Goal: Task Accomplishment & Management: Complete application form

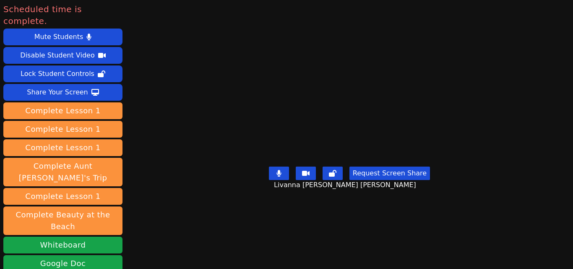
scroll to position [114, 0]
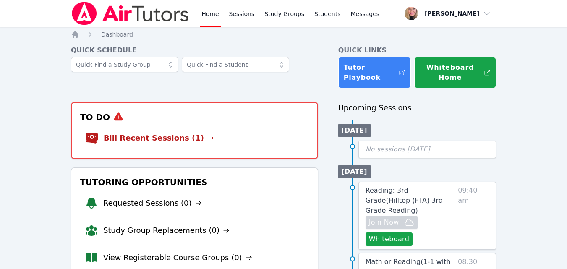
click at [150, 139] on link "Bill Recent Sessions (1)" at bounding box center [159, 138] width 110 height 12
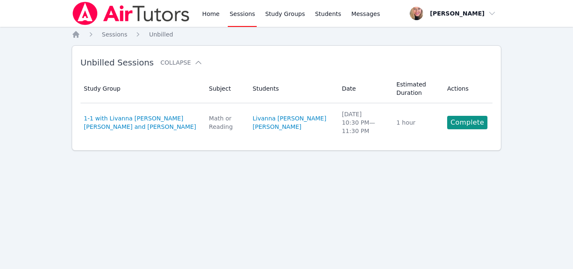
click at [458, 126] on link "Complete" at bounding box center [467, 122] width 40 height 13
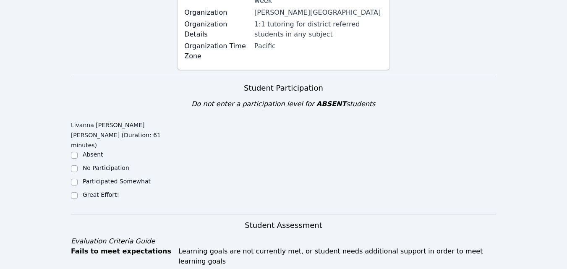
scroll to position [210, 0]
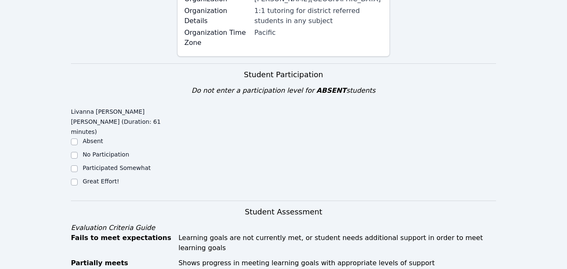
click at [106, 178] on label "Great Effort!" at bounding box center [101, 181] width 37 height 7
click at [78, 179] on input "Great Effort!" at bounding box center [74, 182] width 7 height 7
checkbox input "true"
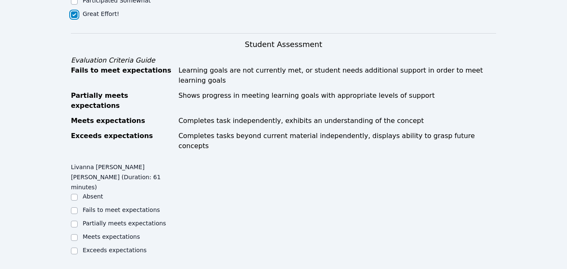
scroll to position [378, 0]
click at [115, 220] on label "Partially meets expectations" at bounding box center [125, 223] width 84 height 7
click at [78, 220] on input "Partially meets expectations" at bounding box center [74, 223] width 7 height 7
checkbox input "true"
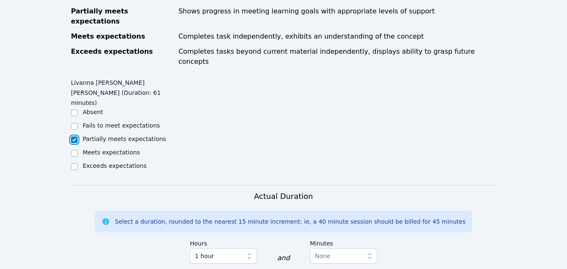
scroll to position [677, 0]
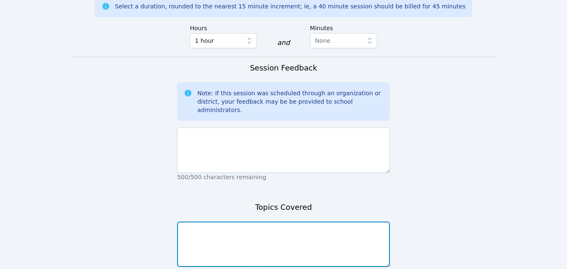
click at [270, 222] on textarea at bounding box center [283, 244] width 213 height 45
type textarea "Math review of volume. ELA-vocabulary homework."
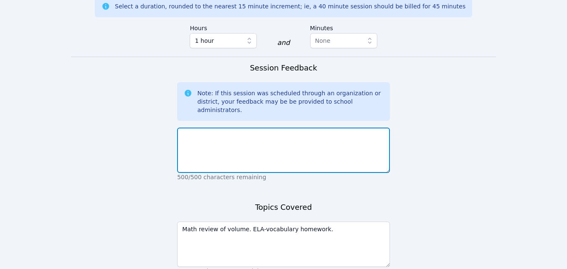
click at [269, 128] on textarea at bounding box center [283, 150] width 213 height 45
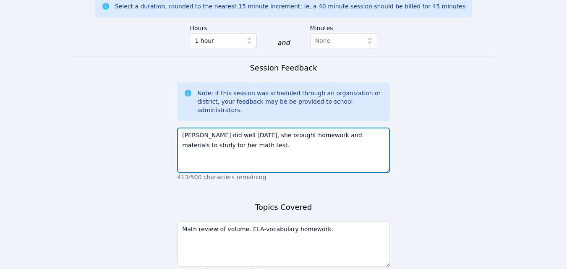
click at [275, 128] on textarea "Livanna did well today, she brought homework and materials to study for her mat…" at bounding box center [283, 150] width 213 height 45
click at [266, 128] on textarea "Livanna did well today, she brought ELA homework and materials to study for her…" at bounding box center [283, 150] width 213 height 45
type textarea "Livanna did well today, she brought ELA homework and materials to study for her…"
